Goal: Obtain resource: Download file/media

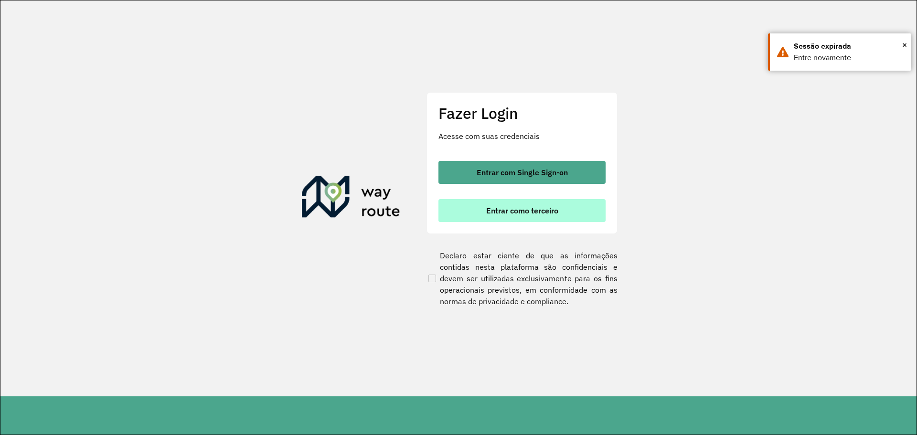
click at [498, 219] on button "Entrar como terceiro" at bounding box center [522, 210] width 167 height 23
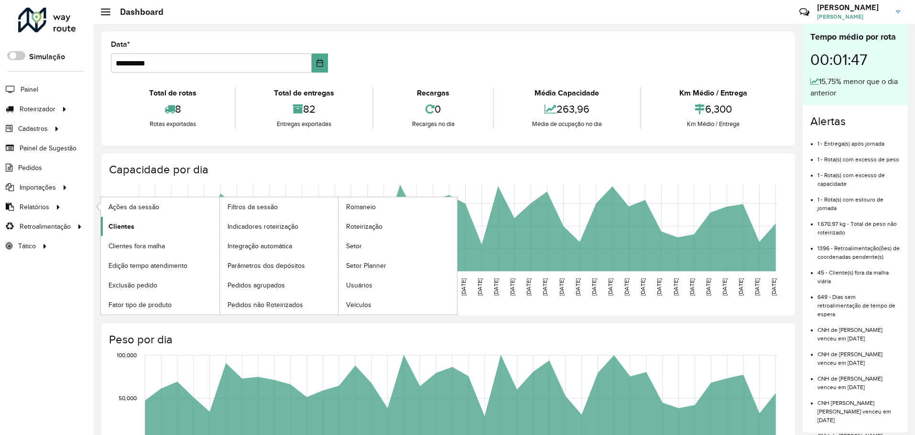
click at [143, 236] on link "Clientes" at bounding box center [160, 226] width 118 height 19
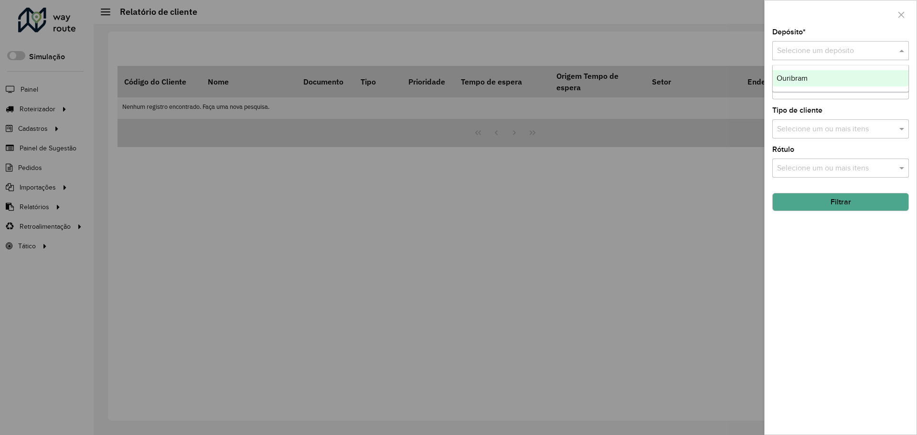
click at [799, 42] on div "Selecione um depósito" at bounding box center [841, 50] width 137 height 19
click at [818, 72] on div "Ouribram" at bounding box center [841, 78] width 136 height 16
click at [833, 202] on button "Filtrar" at bounding box center [841, 202] width 137 height 18
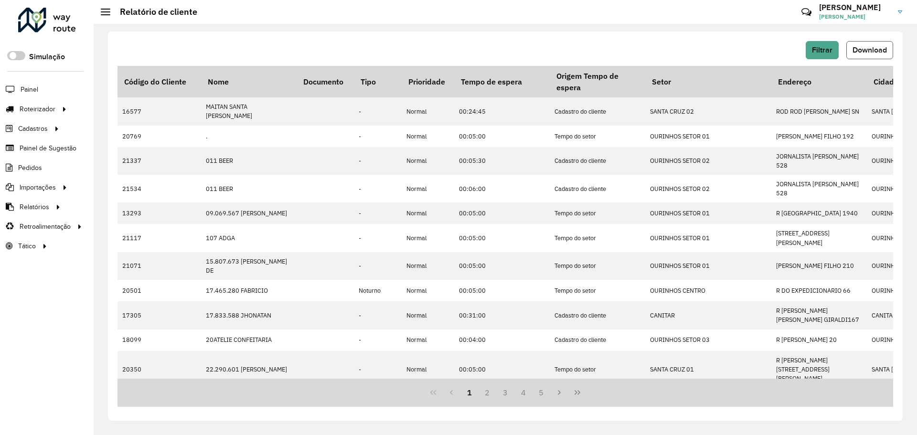
click at [866, 45] on button "Download" at bounding box center [870, 50] width 47 height 18
